Goal: Check status: Check status

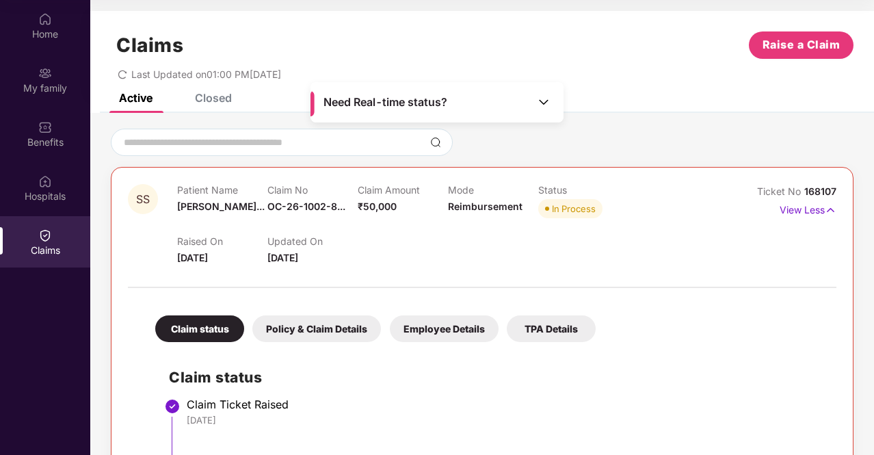
scroll to position [249, 0]
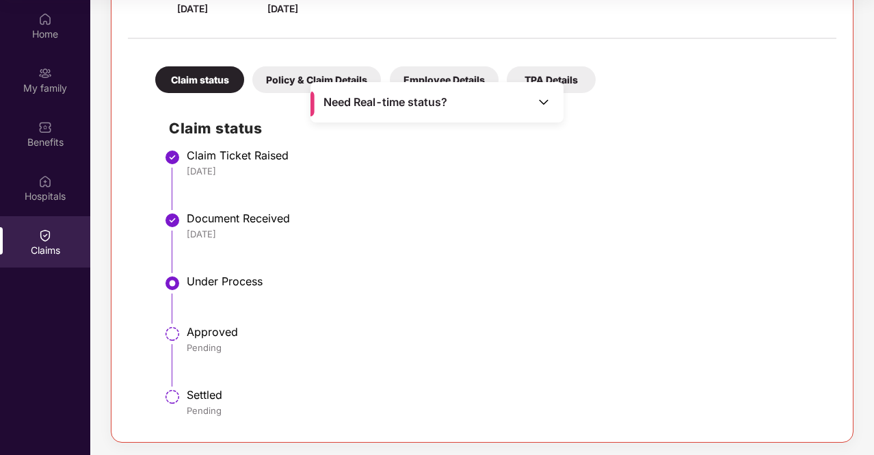
click at [547, 97] on img at bounding box center [544, 102] width 14 height 14
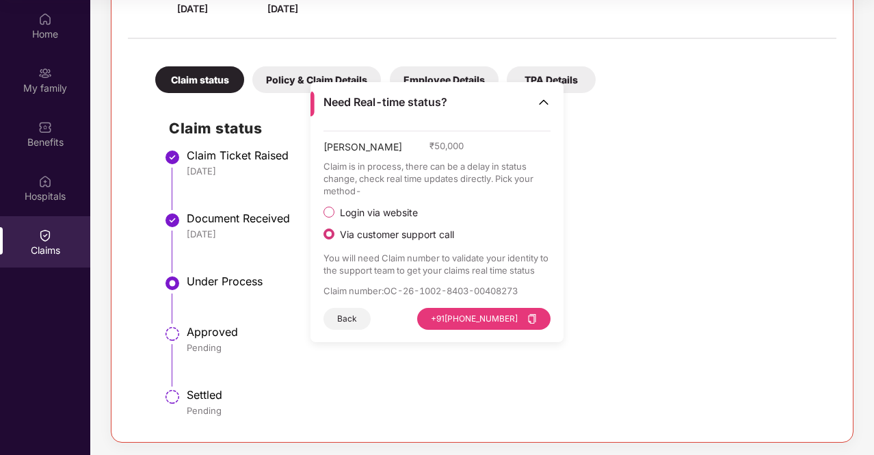
click at [399, 212] on span "Login via website" at bounding box center [378, 213] width 89 height 12
click at [351, 212] on span "Login via website" at bounding box center [378, 213] width 89 height 12
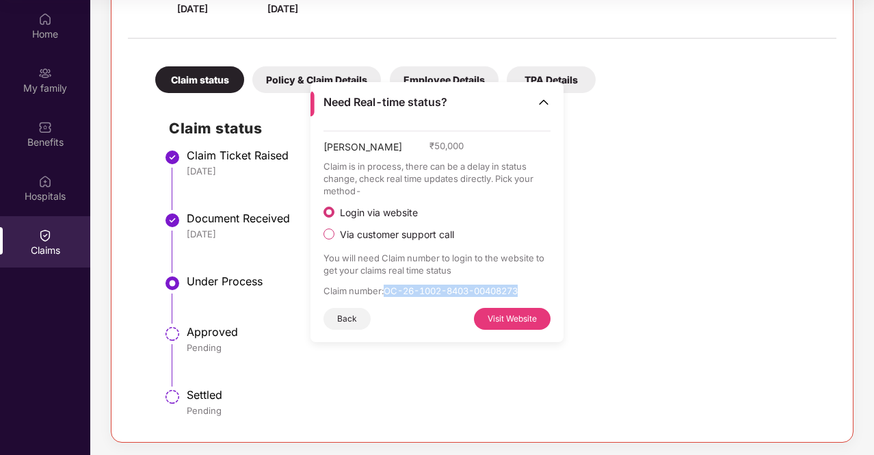
drag, startPoint x: 386, startPoint y: 291, endPoint x: 524, endPoint y: 287, distance: 138.2
click at [524, 287] on p "Claim number : OC-26-1002-8403-00408273" at bounding box center [437, 290] width 228 height 12
copy p "OC-26-1002-8403-00408273"
click at [533, 314] on button "Visit Website" at bounding box center [512, 319] width 77 height 22
click at [625, 202] on li "Claim Ticket Raised [DATE]" at bounding box center [496, 184] width 654 height 63
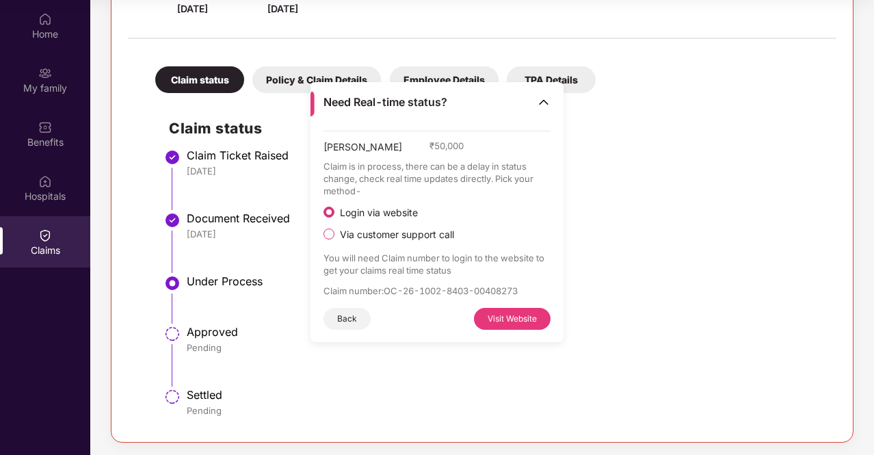
click at [542, 96] on img at bounding box center [544, 102] width 14 height 14
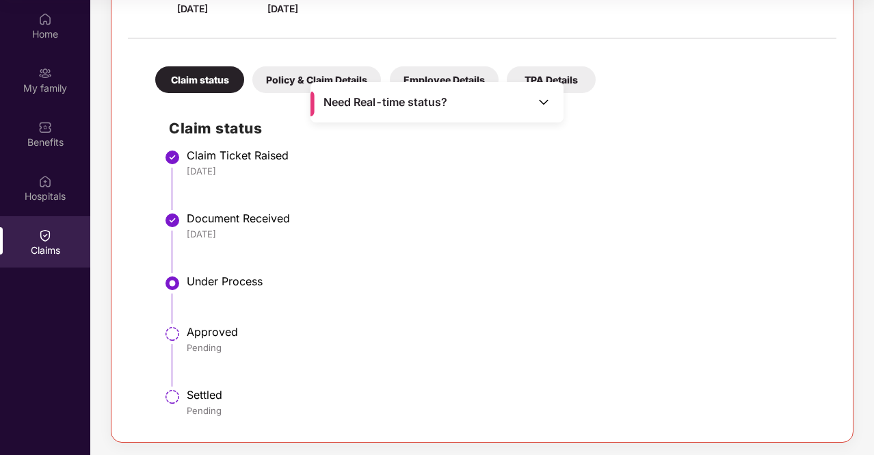
click at [574, 214] on div "Document Received" at bounding box center [505, 218] width 636 height 14
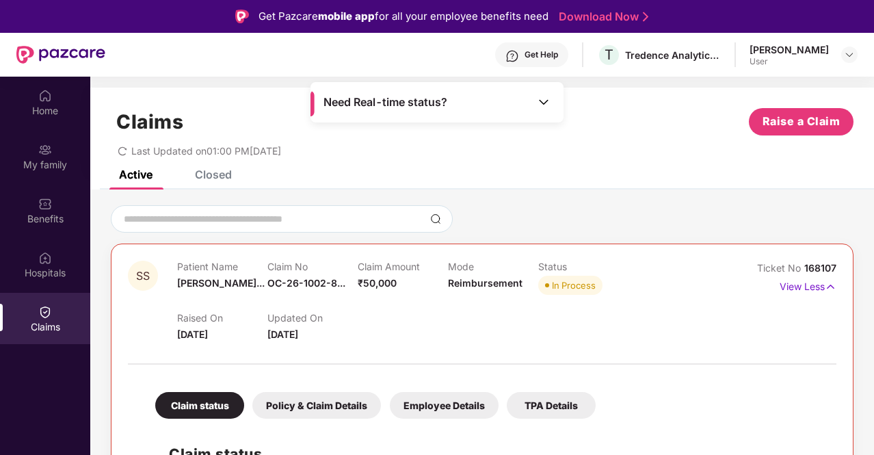
scroll to position [0, 0]
click at [544, 101] on img at bounding box center [544, 102] width 14 height 14
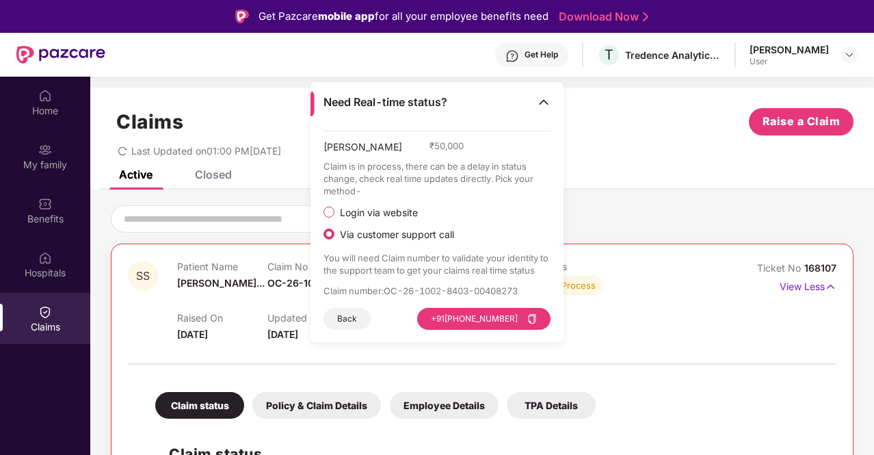
click at [541, 98] on img at bounding box center [544, 102] width 14 height 14
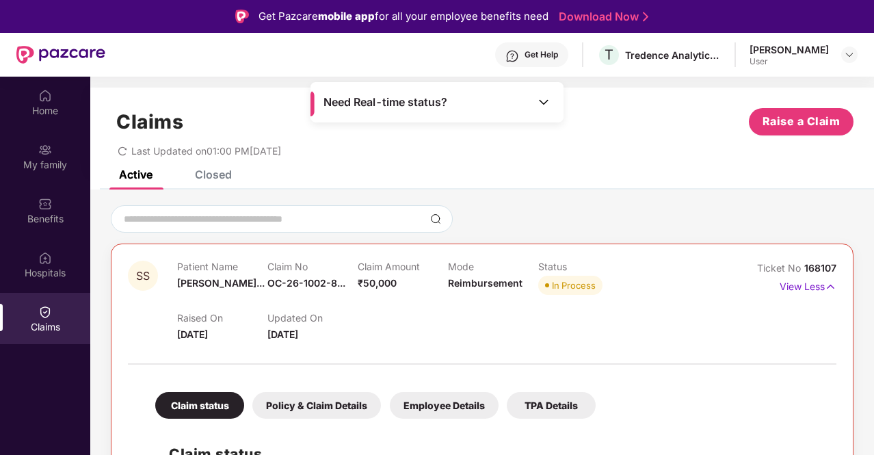
click at [538, 104] on img at bounding box center [544, 102] width 14 height 14
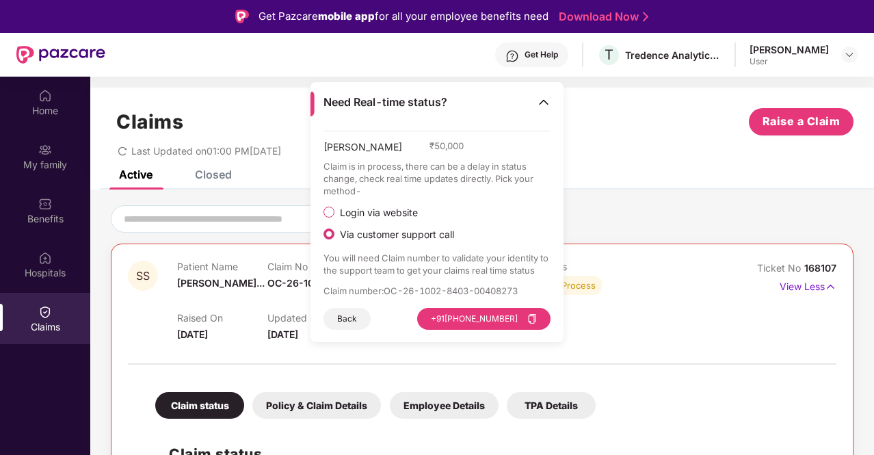
click at [389, 213] on span "Login via website" at bounding box center [378, 213] width 89 height 12
click at [540, 101] on img at bounding box center [544, 102] width 14 height 14
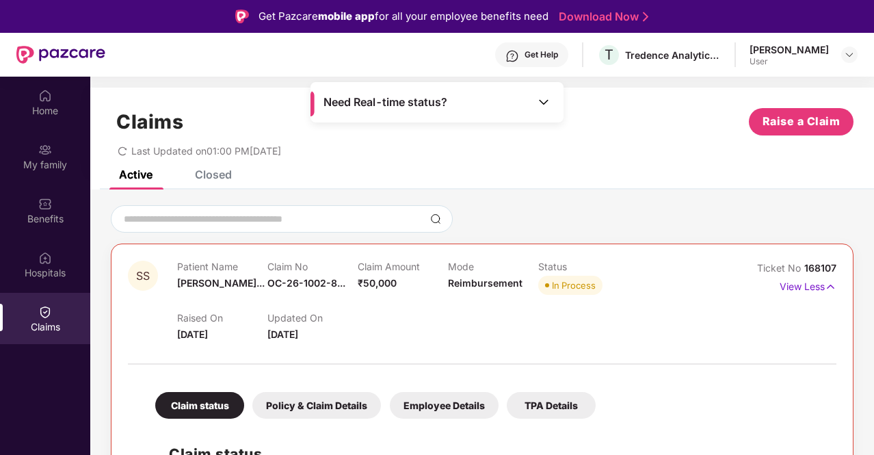
click at [614, 146] on div "Last Updated on 01:00 PM[DATE]" at bounding box center [482, 145] width 743 height 21
